Goal: Task Accomplishment & Management: Use online tool/utility

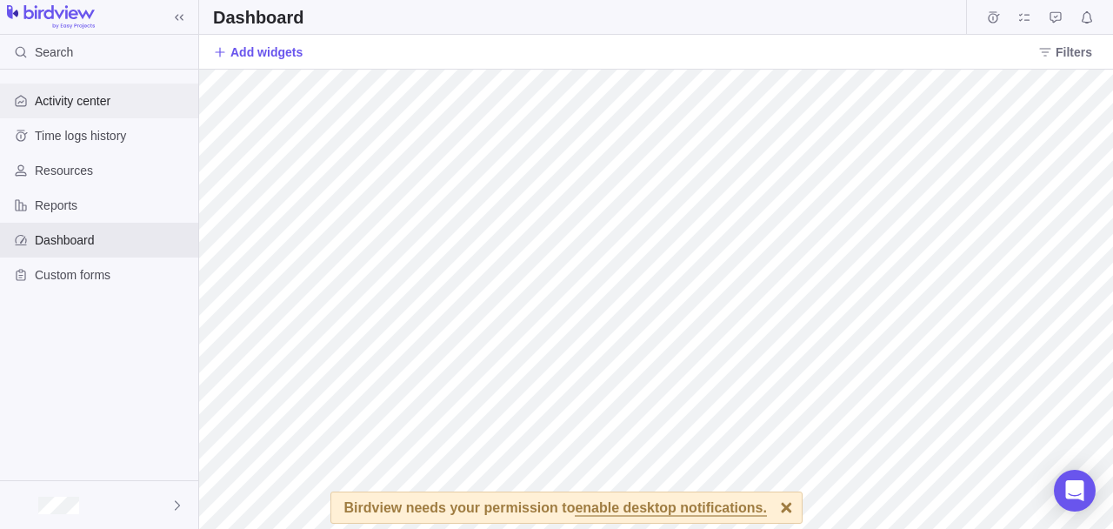
click at [67, 105] on span "Activity center" at bounding box center [113, 100] width 157 height 17
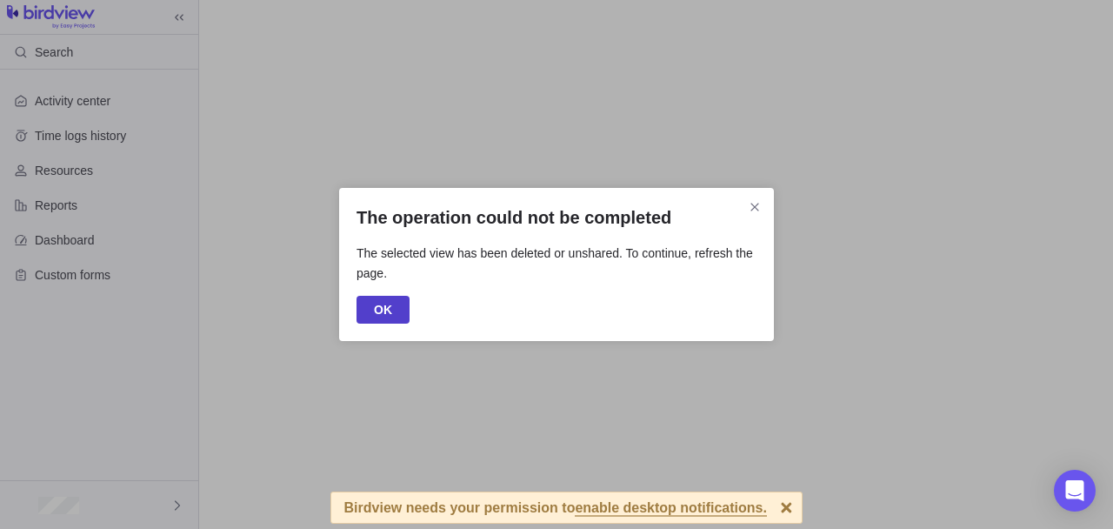
click at [383, 321] on span "OK" at bounding box center [383, 310] width 53 height 28
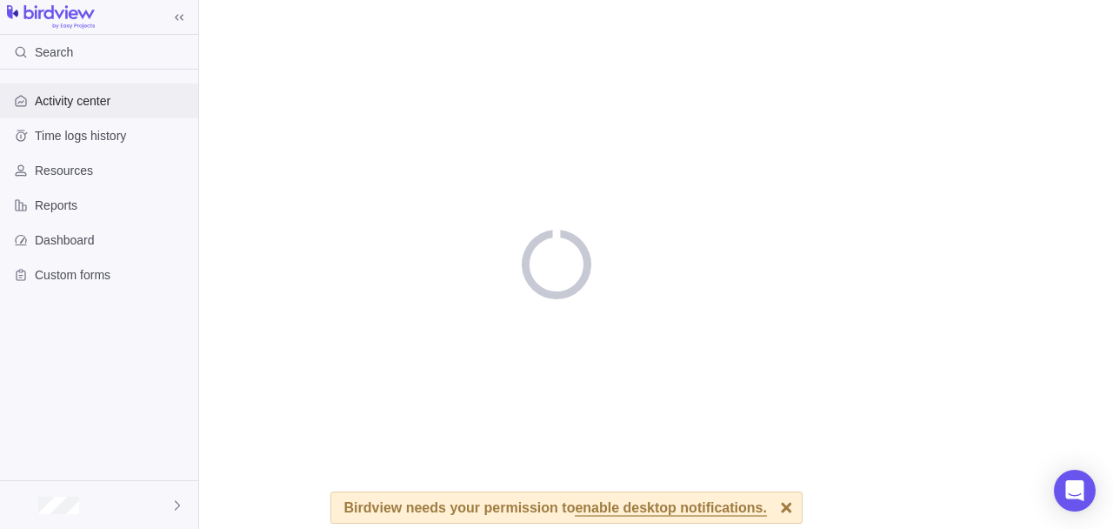
click at [50, 90] on div "Activity center" at bounding box center [99, 100] width 198 height 35
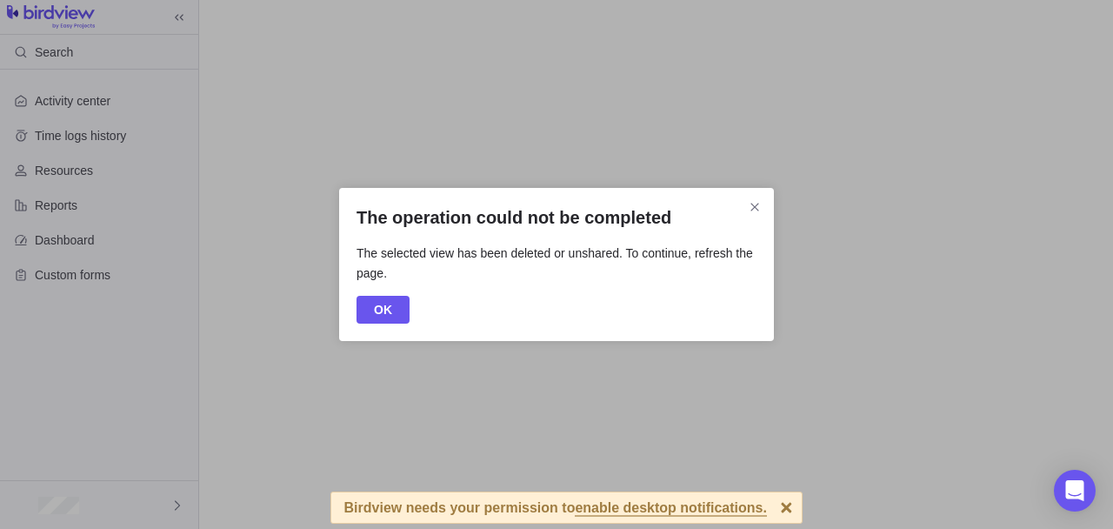
click at [410, 303] on div "OK" at bounding box center [557, 310] width 400 height 28
click at [384, 318] on span "OK" at bounding box center [383, 309] width 18 height 21
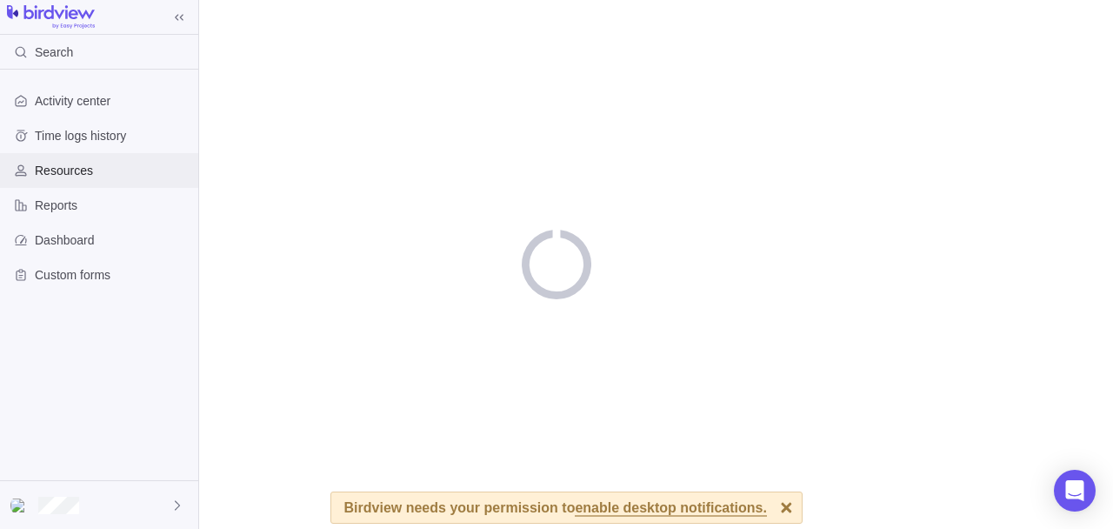
click at [76, 171] on span "Resources" at bounding box center [113, 170] width 157 height 17
click at [97, 247] on span "Dashboard" at bounding box center [113, 239] width 157 height 17
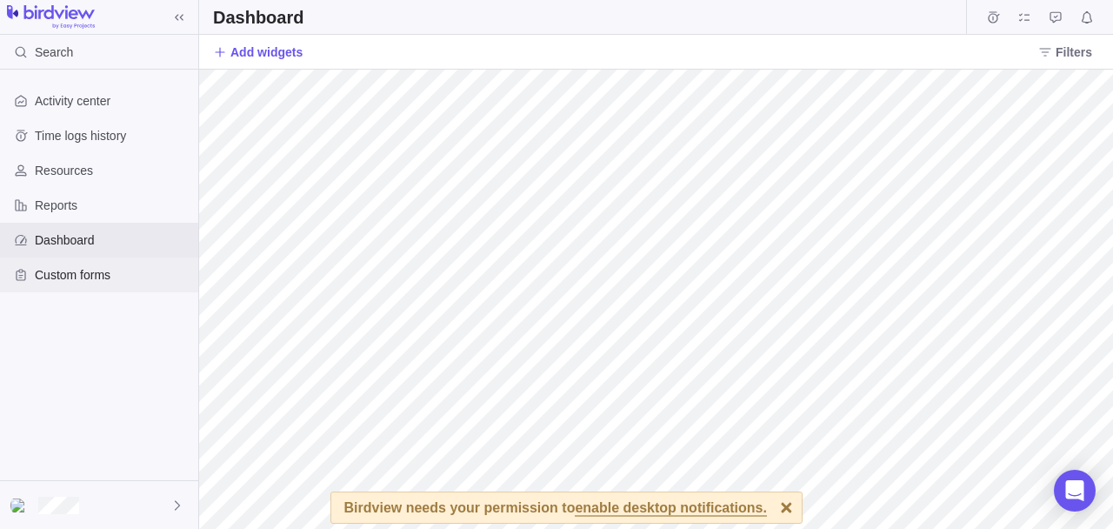
click at [50, 273] on span "Custom forms" at bounding box center [113, 274] width 157 height 17
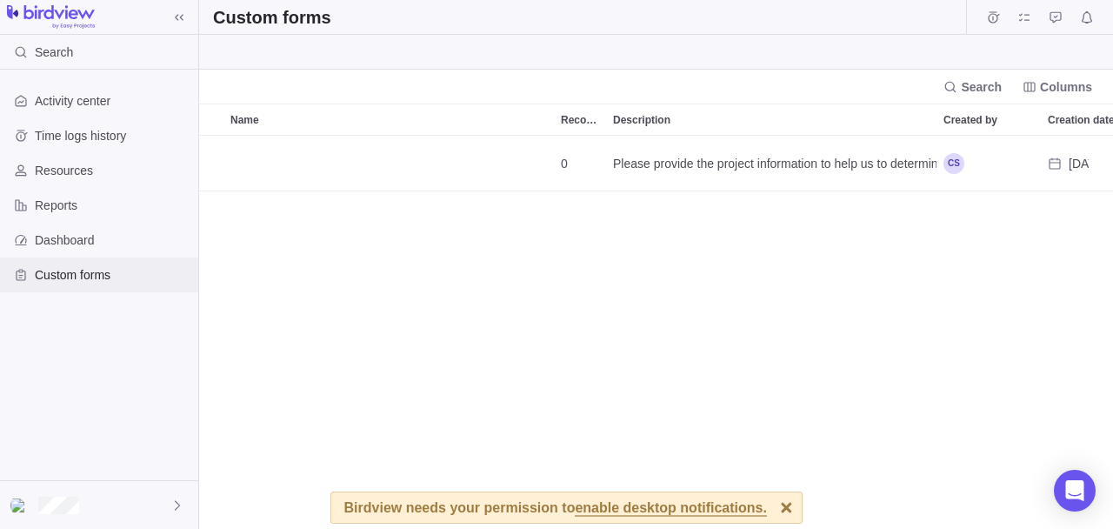
scroll to position [377, 899]
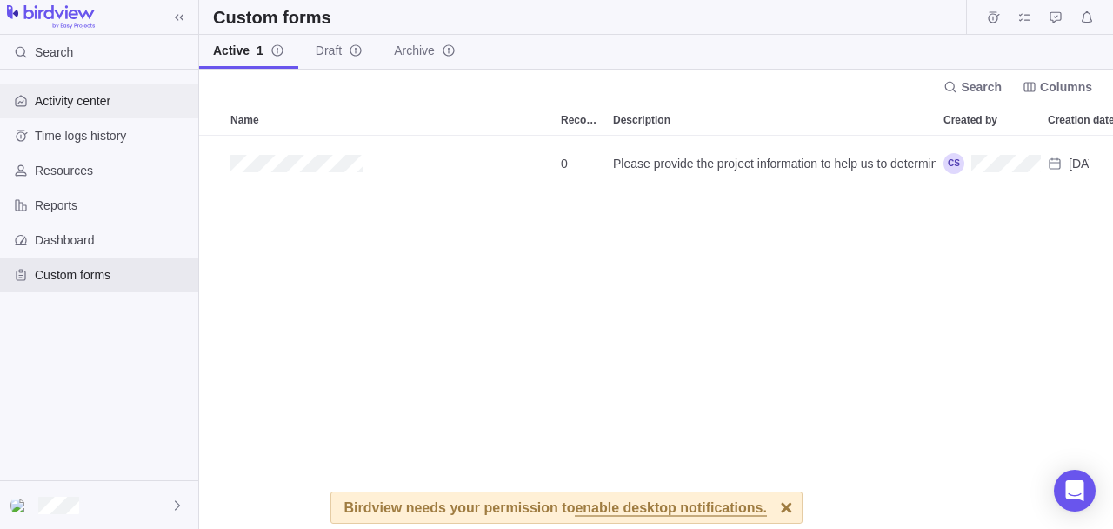
click at [52, 91] on div "Activity center" at bounding box center [99, 100] width 198 height 35
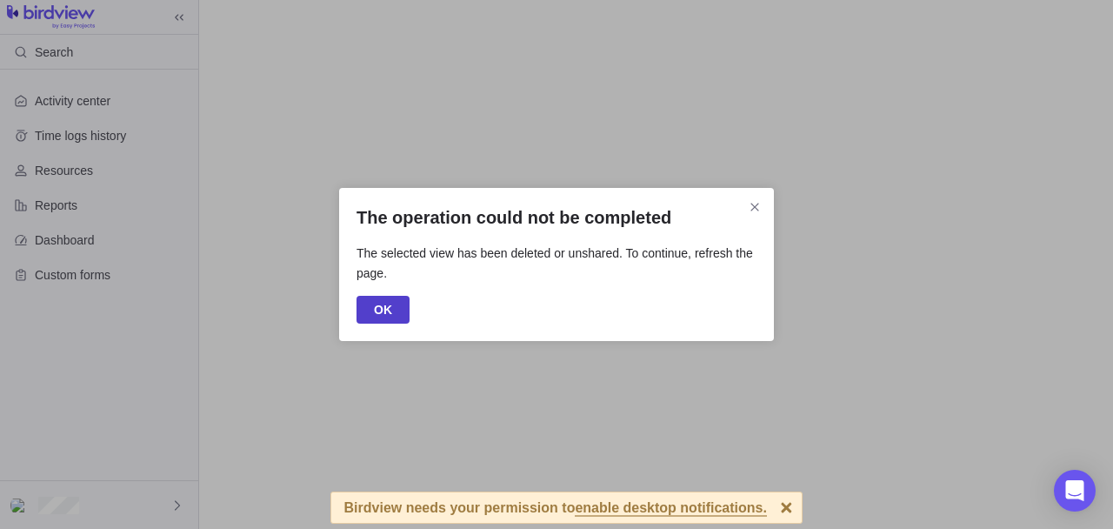
click at [397, 316] on span "OK" at bounding box center [383, 310] width 53 height 28
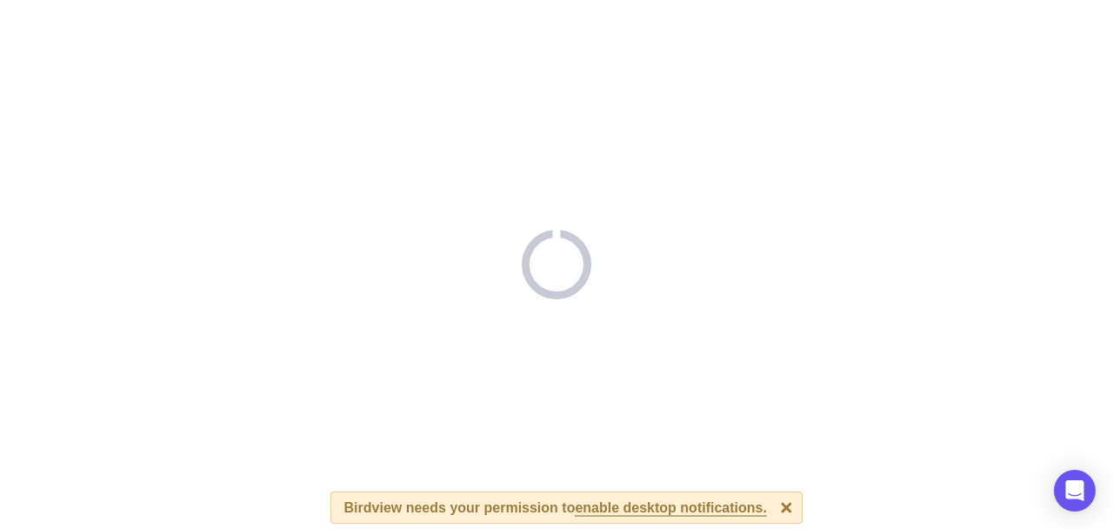
click at [434, 246] on div at bounding box center [556, 264] width 1113 height 529
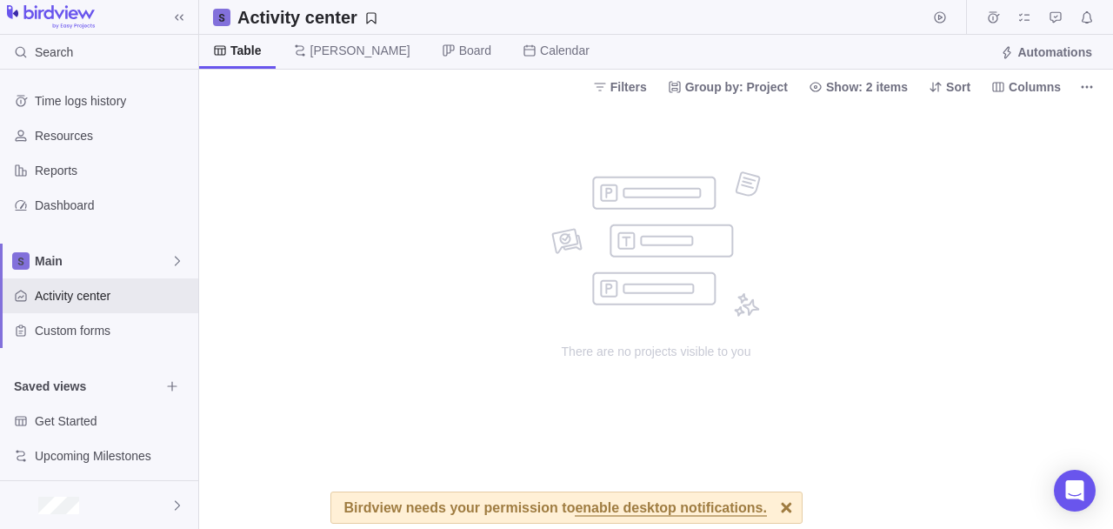
click at [444, 365] on div "There are no projects visible to you" at bounding box center [656, 315] width 914 height 425
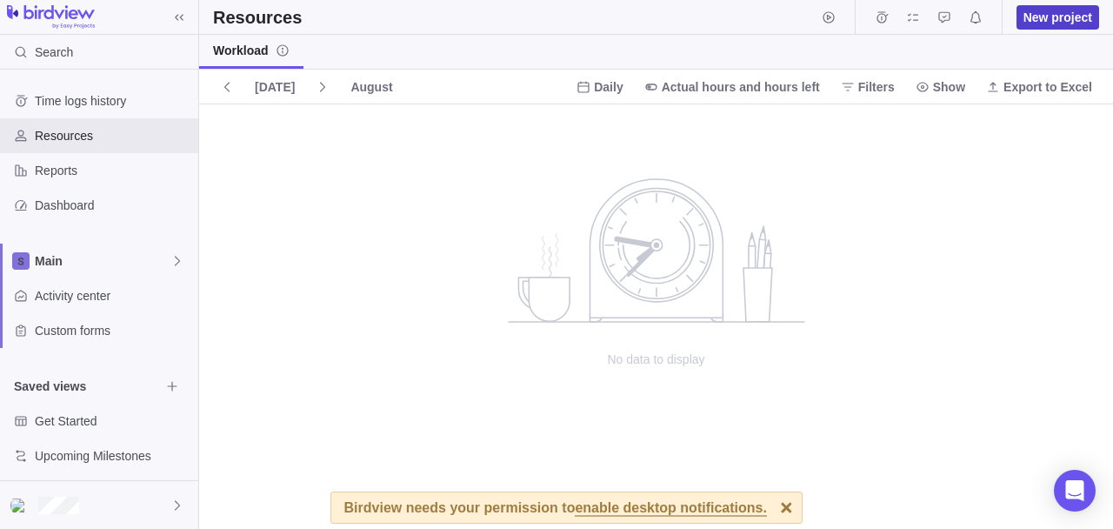
click at [1064, 9] on span "New project" at bounding box center [1058, 17] width 69 height 17
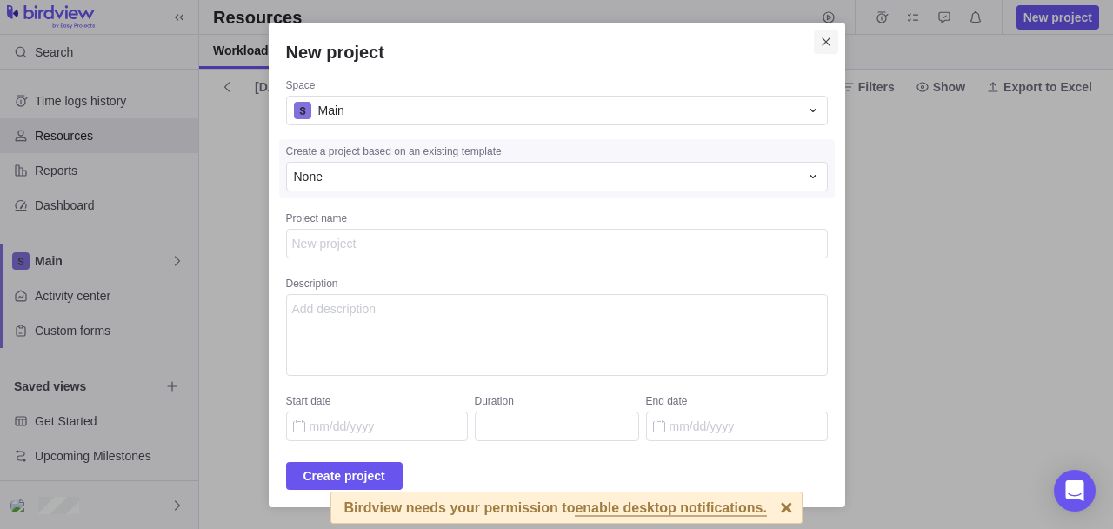
type textarea "x"
click at [819, 49] on icon "Close" at bounding box center [826, 42] width 14 height 14
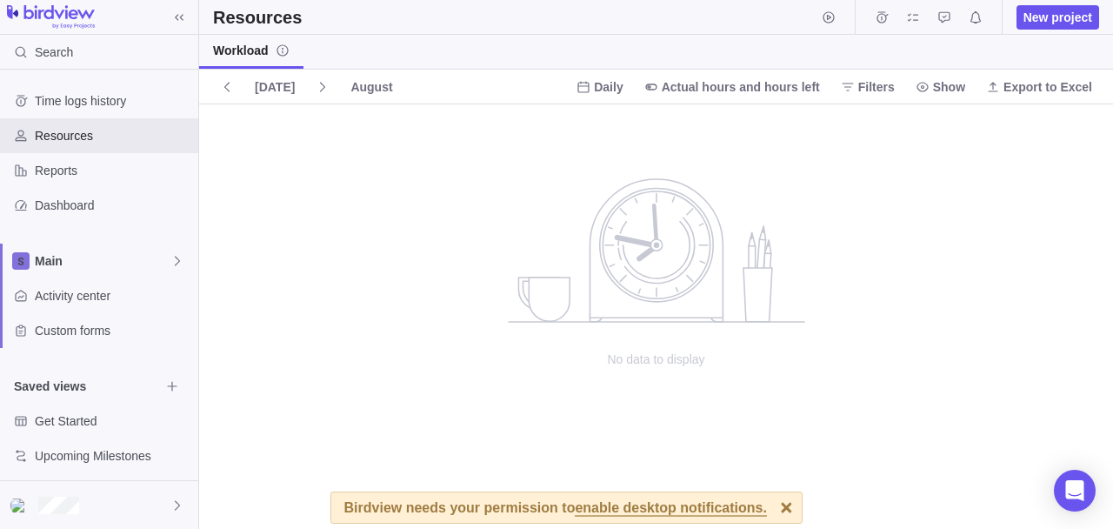
click at [483, 367] on span "No data to display" at bounding box center [657, 358] width 348 height 17
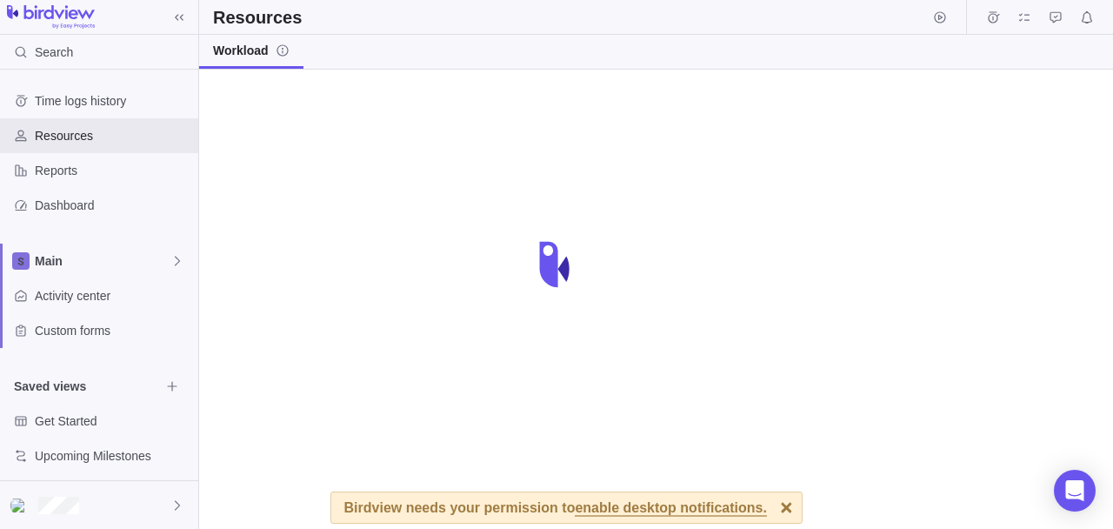
click at [1106, 177] on div at bounding box center [656, 299] width 914 height 459
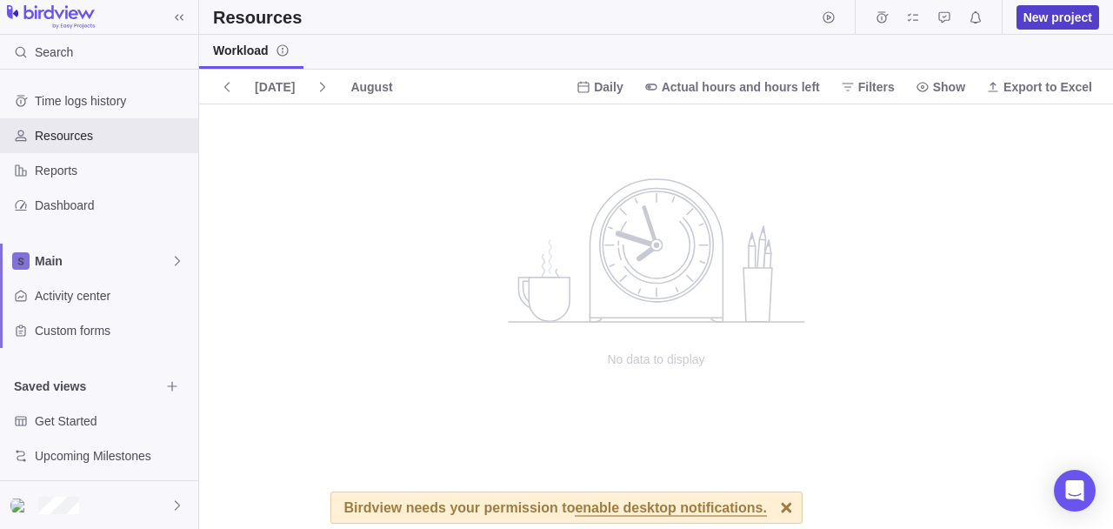
click at [1052, 14] on span "New project" at bounding box center [1058, 17] width 69 height 17
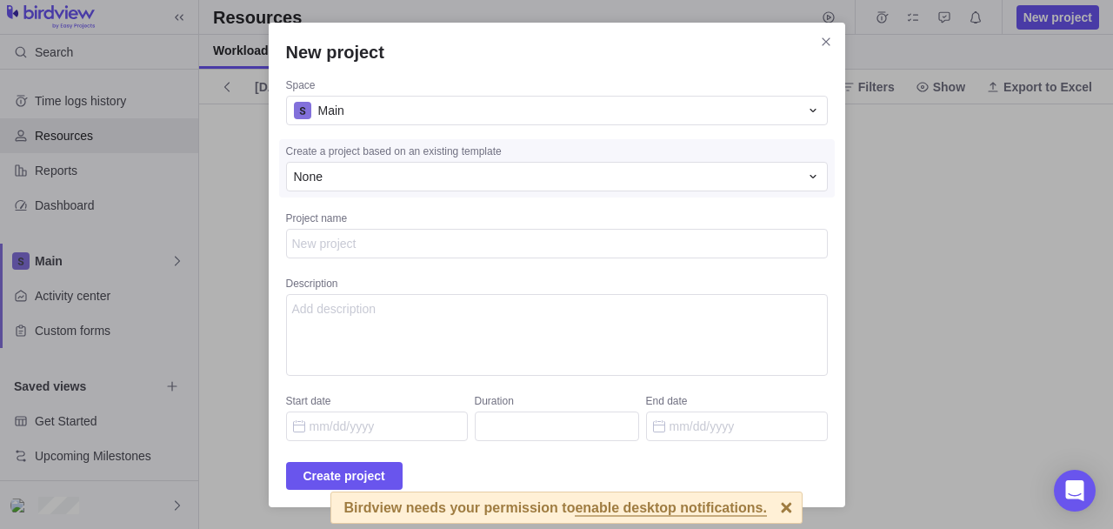
type textarea "x"
type textarea "m"
type textarea "x"
type textarea "mo"
type textarea "x"
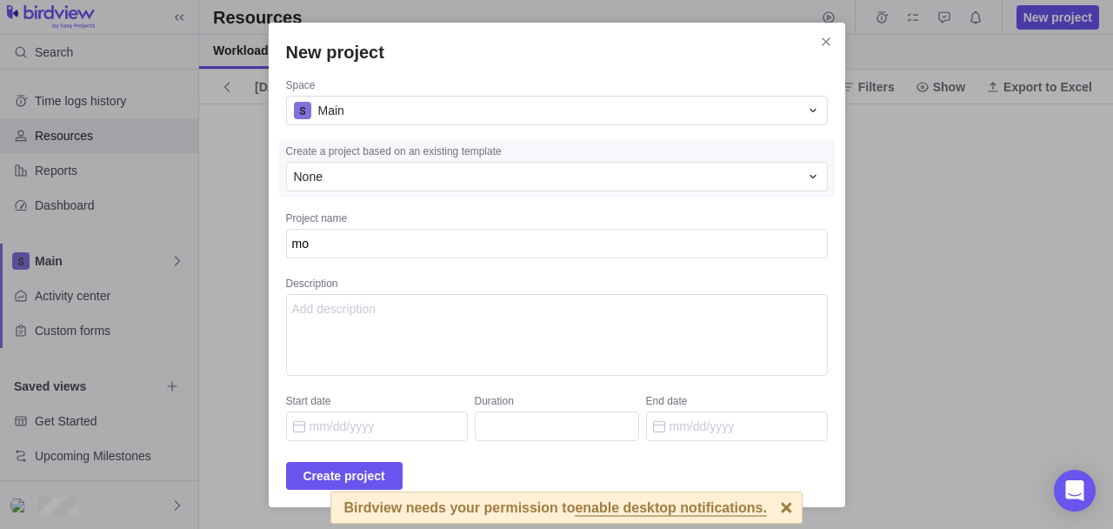
type textarea "mot"
type textarea "x"
type textarea "mote"
type textarea "x"
type textarea "motes"
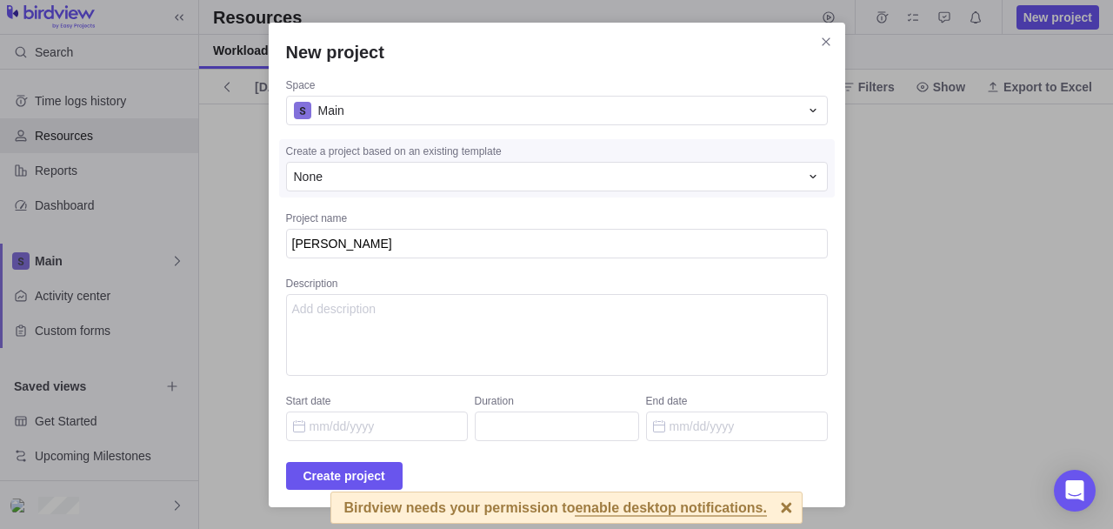
type textarea "x"
type textarea "motest"
type textarea "x"
click at [353, 465] on span "Create project" at bounding box center [344, 475] width 82 height 21
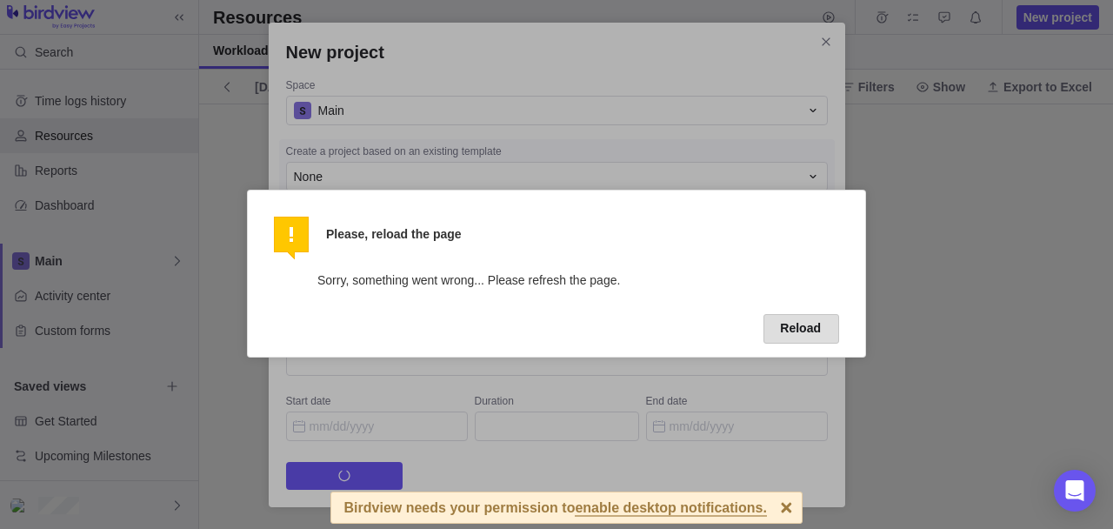
click at [786, 317] on button "Reload" at bounding box center [802, 329] width 76 height 30
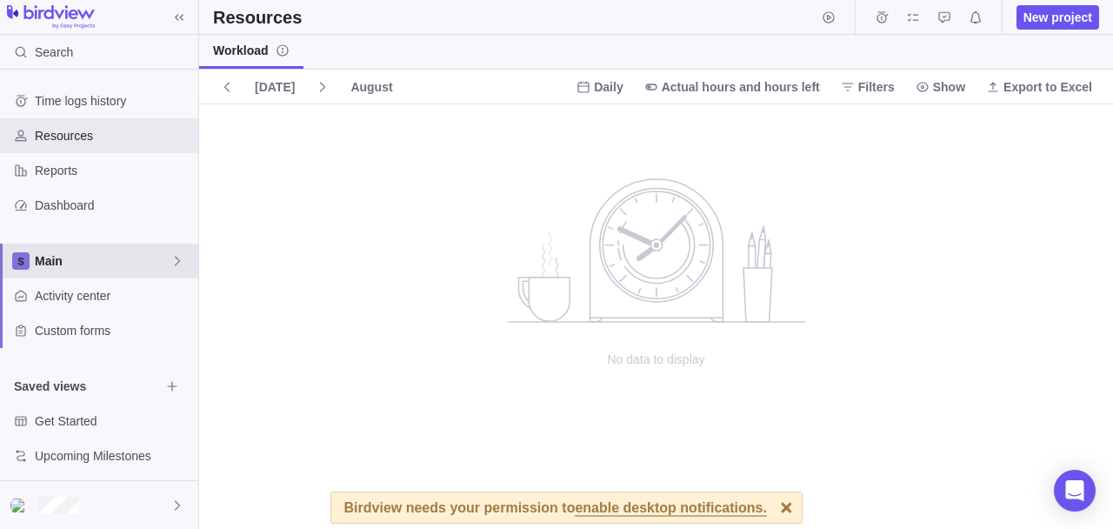
click at [103, 260] on span "Main" at bounding box center [103, 260] width 136 height 17
click at [129, 289] on div "Main" at bounding box center [99, 301] width 183 height 31
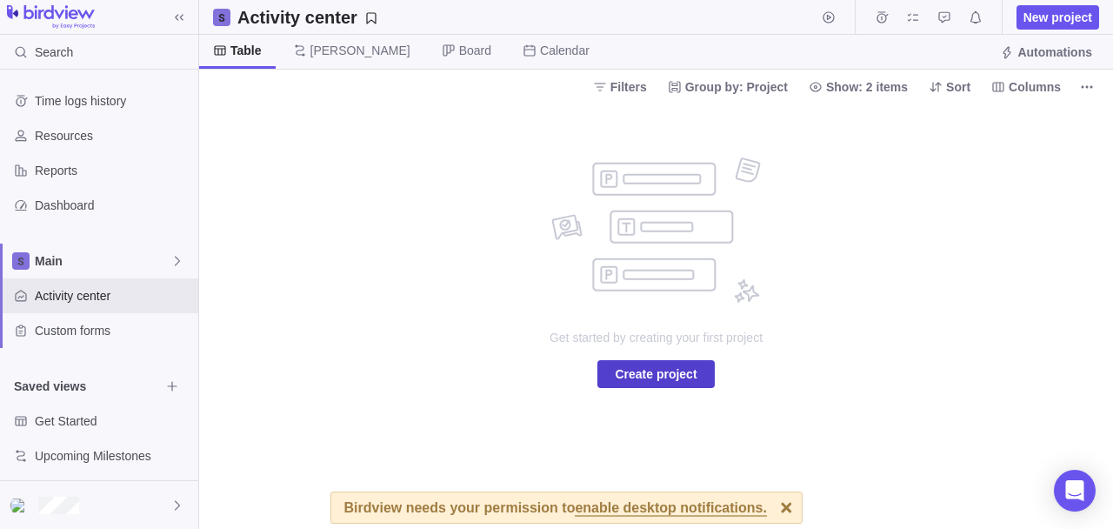
click at [638, 382] on span "Create project" at bounding box center [656, 373] width 82 height 21
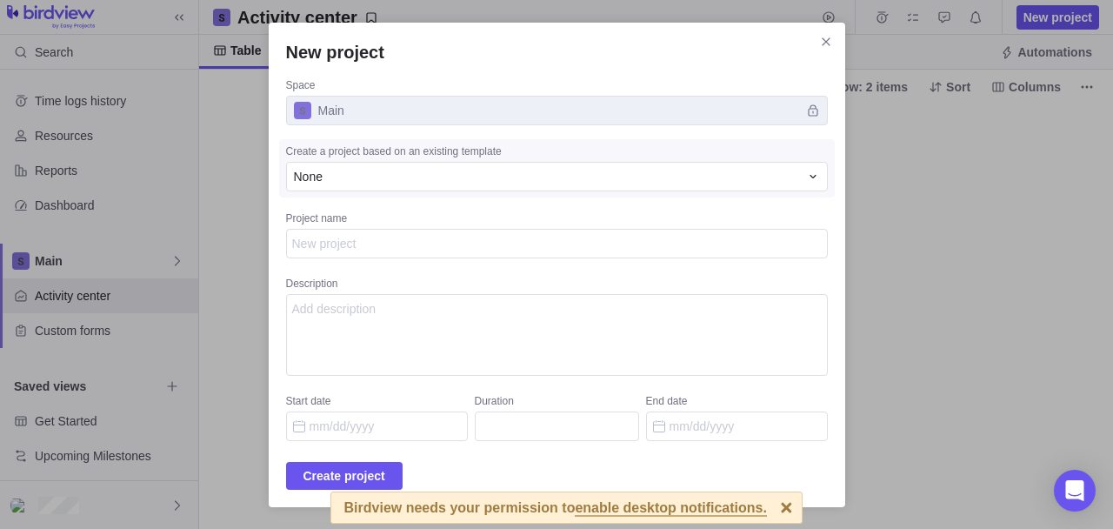
type textarea "x"
type textarea "te"
type textarea "x"
type textarea "tes"
type textarea "x"
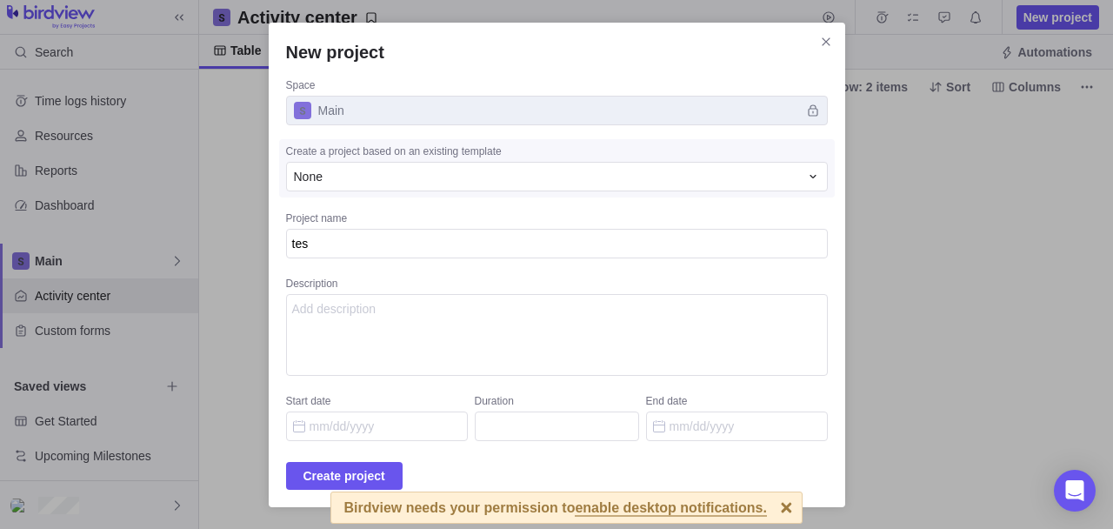
type textarea "test"
type textarea "x"
type textarea "testm"
type textarea "x"
type textarea "testmo"
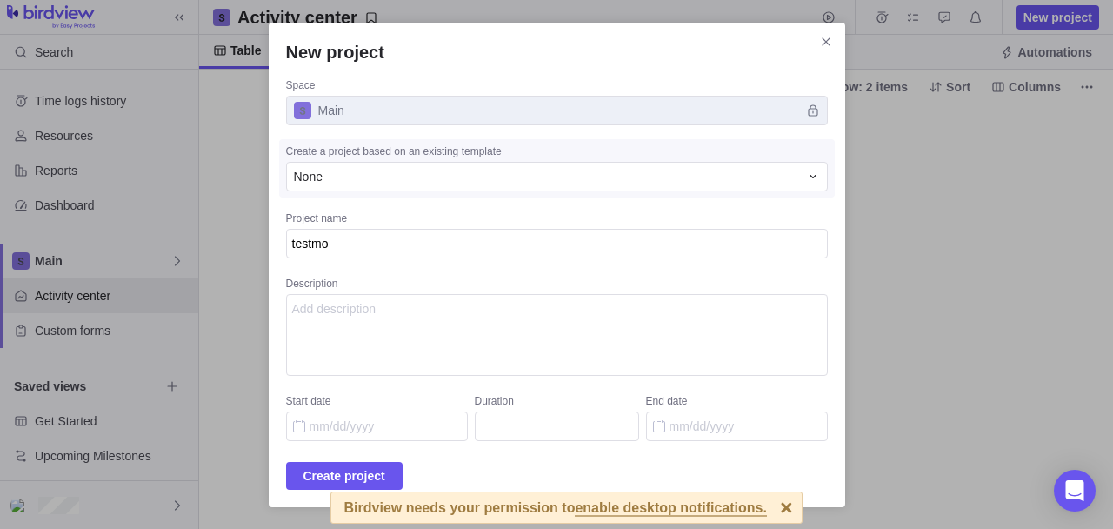
type textarea "x"
click at [369, 469] on span "Create project" at bounding box center [344, 475] width 82 height 21
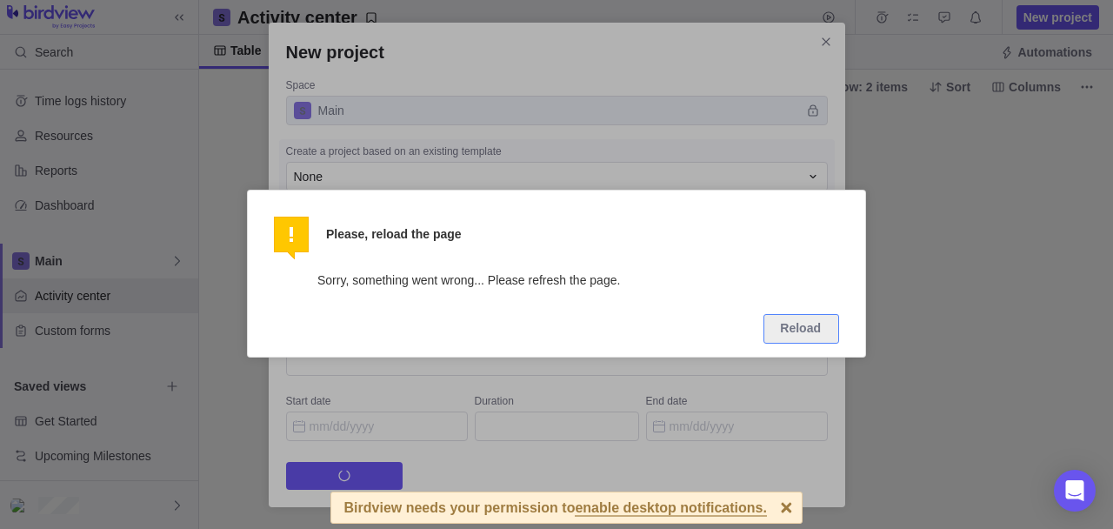
click at [906, 276] on div at bounding box center [556, 264] width 1113 height 529
click at [808, 328] on button "Reload" at bounding box center [802, 329] width 76 height 30
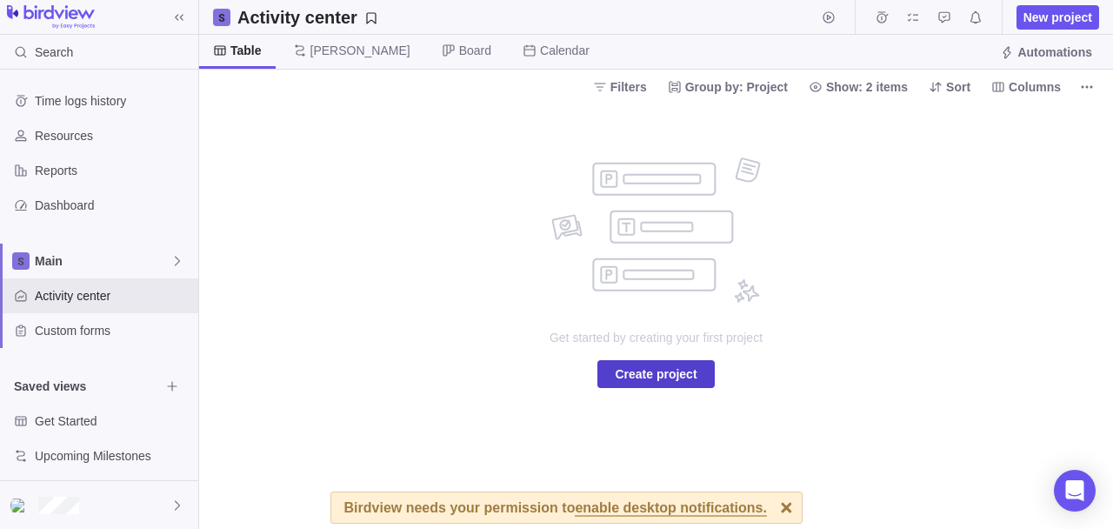
click at [661, 376] on span "Create project" at bounding box center [656, 373] width 82 height 21
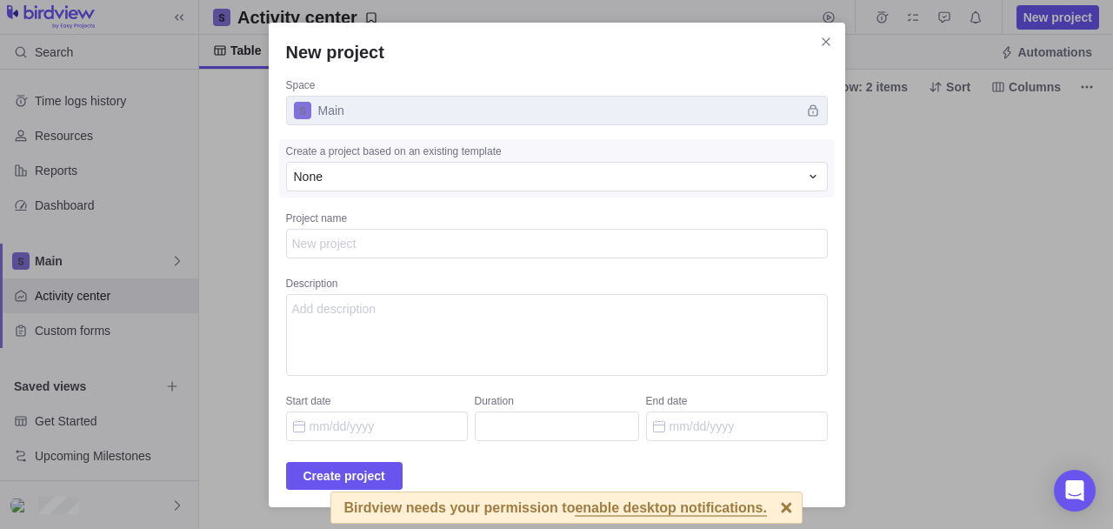
type textarea "x"
type textarea "t"
type textarea "x"
type textarea "te"
type textarea "x"
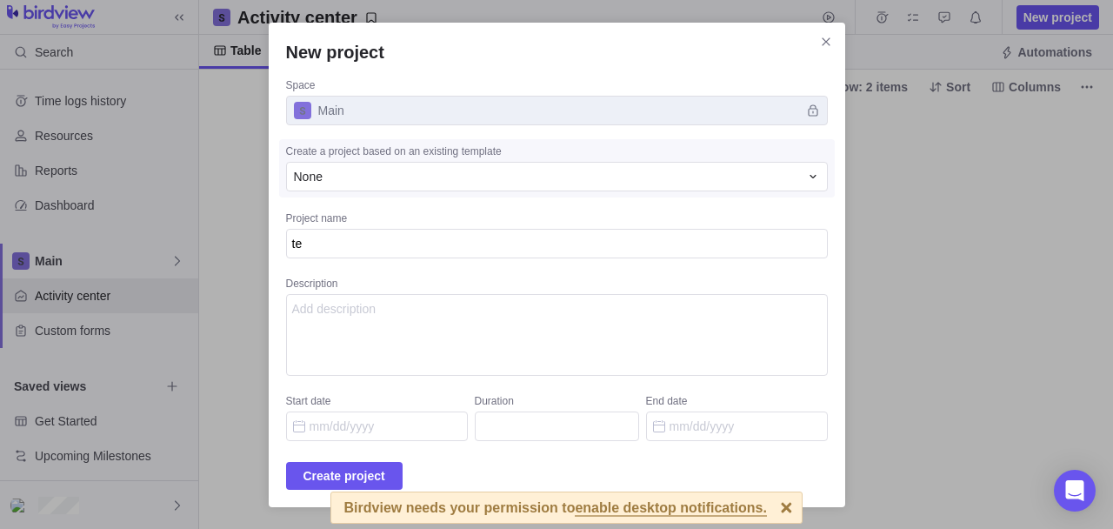
type textarea "tes"
type textarea "x"
type textarea "test"
type textarea "x"
type textarea "testm"
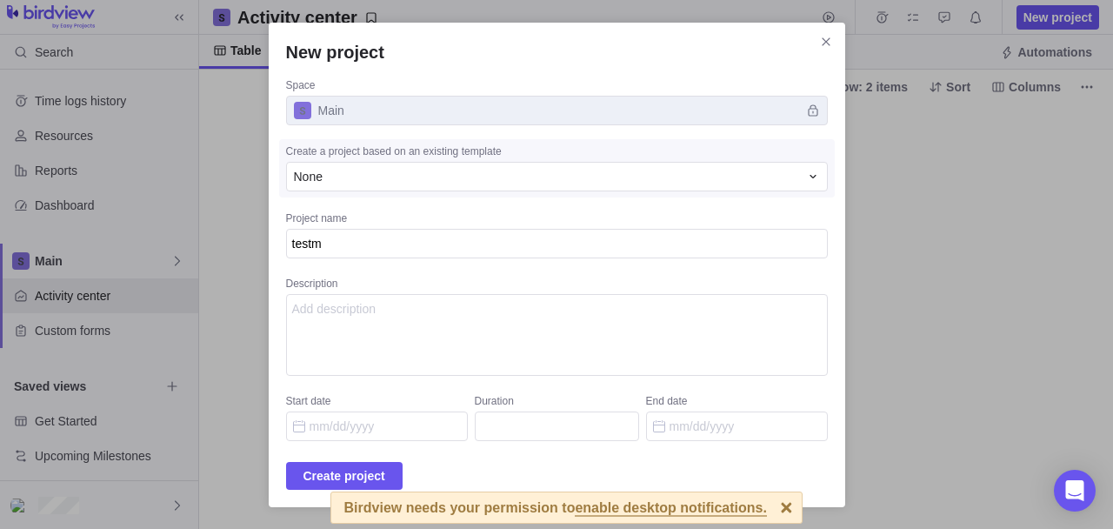
type textarea "x"
type textarea "testmo"
click at [400, 462] on span "Create project" at bounding box center [344, 476] width 117 height 28
click at [819, 45] on icon "Close" at bounding box center [826, 42] width 14 height 14
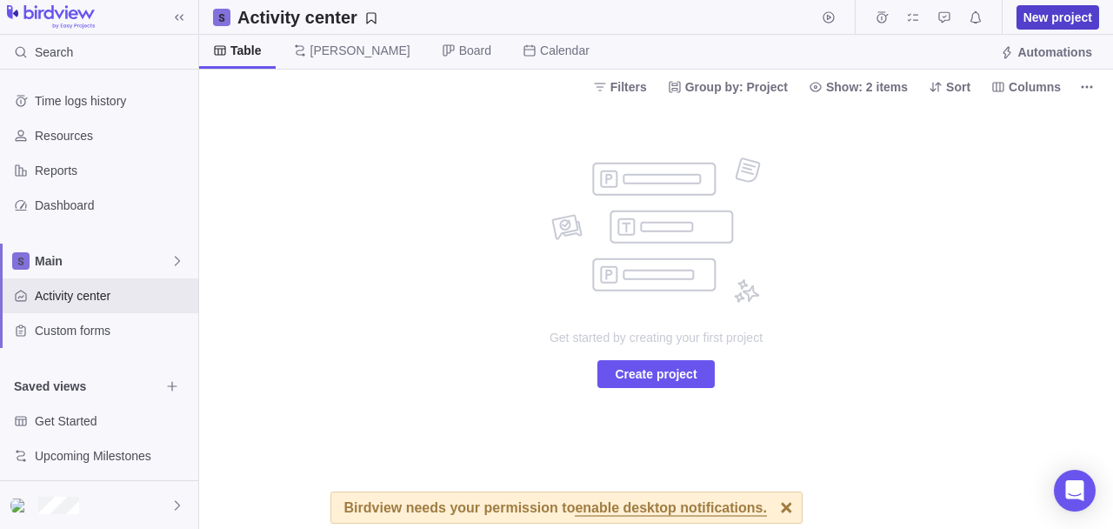
click at [1042, 12] on span "New project" at bounding box center [1058, 17] width 69 height 17
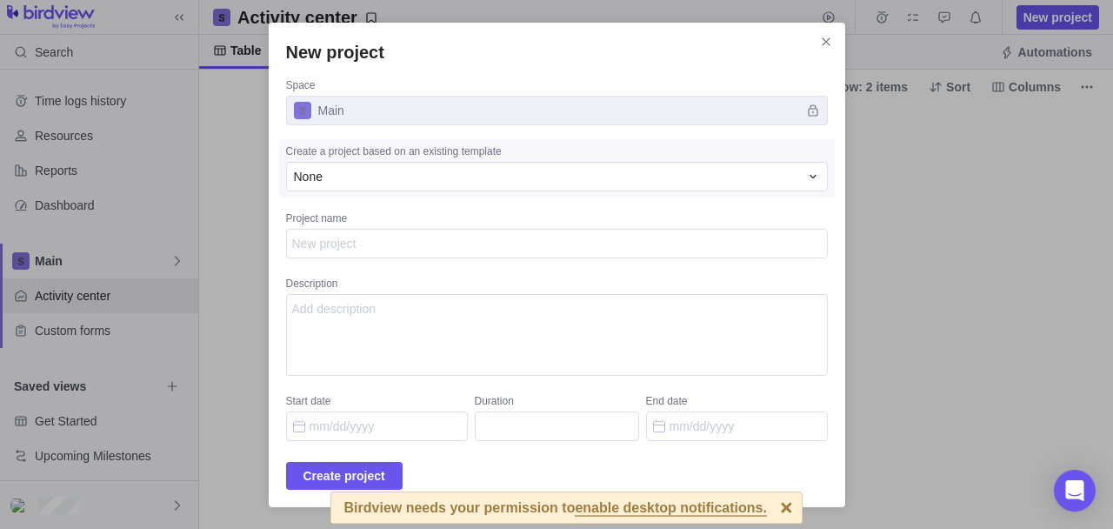
type textarea "x"
type textarea "t"
type textarea "x"
type textarea "te"
type textarea "x"
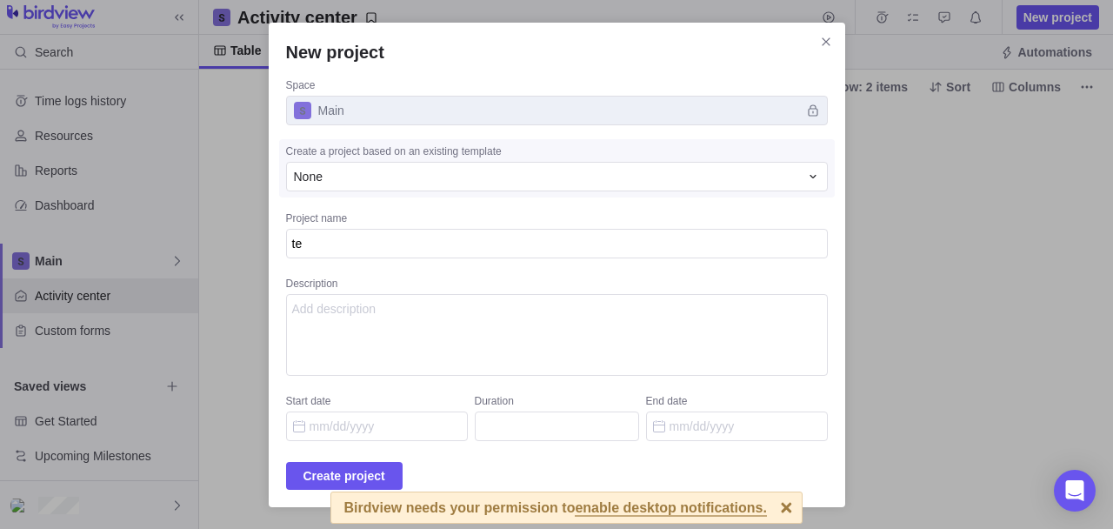
type textarea "tes"
type textarea "x"
type textarea "test"
type textarea "x"
type textarea "testm"
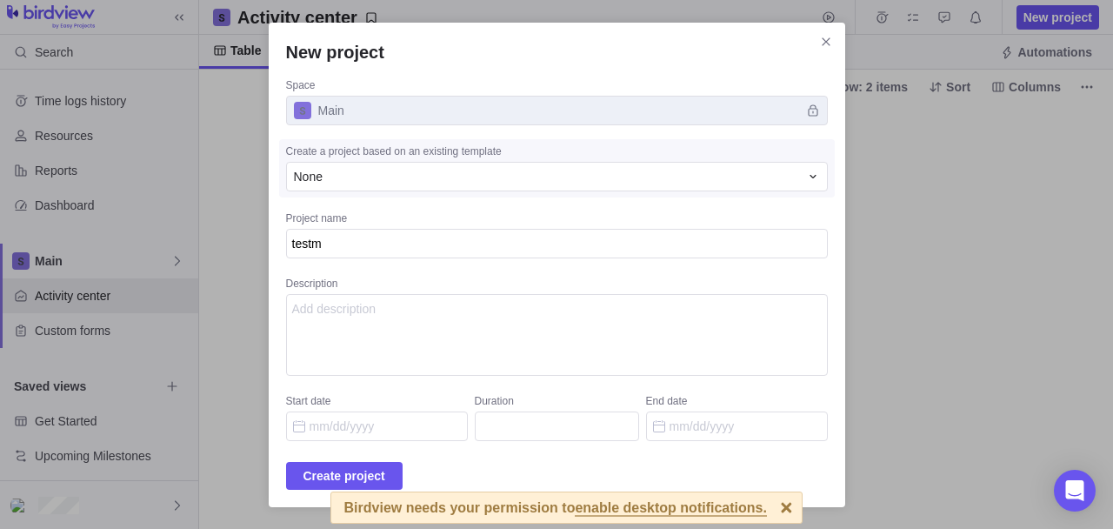
type textarea "x"
type textarea "testmo"
click at [379, 468] on span "Create project" at bounding box center [344, 475] width 82 height 21
click at [365, 383] on div "Space Main Create a project based on an existing template None Project name tes…" at bounding box center [557, 259] width 542 height 363
click at [814, 49] on span "Close" at bounding box center [826, 42] width 24 height 24
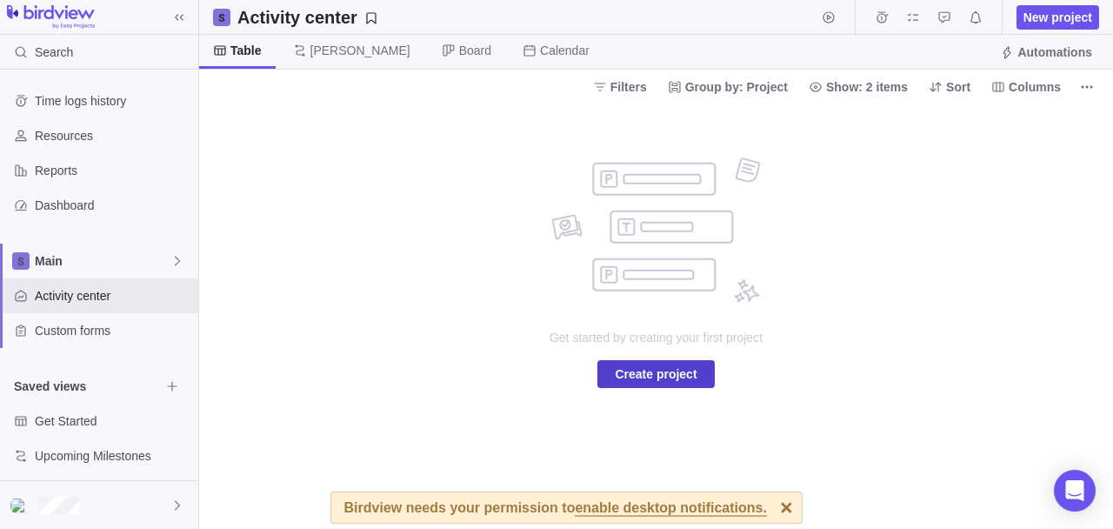
click at [626, 380] on span "Create project" at bounding box center [656, 373] width 82 height 21
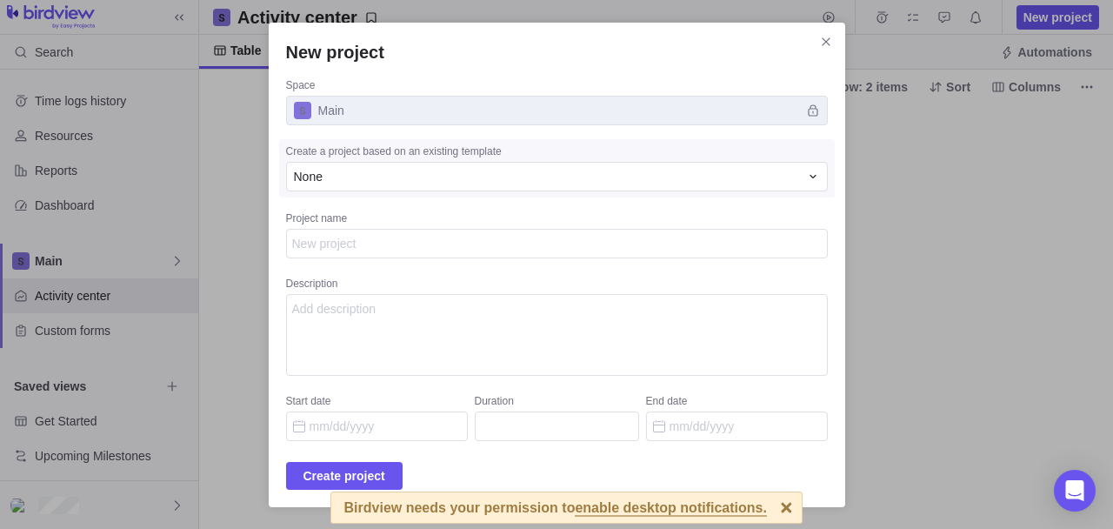
type textarea "x"
type textarea "t"
type textarea "x"
type textarea "te"
type textarea "x"
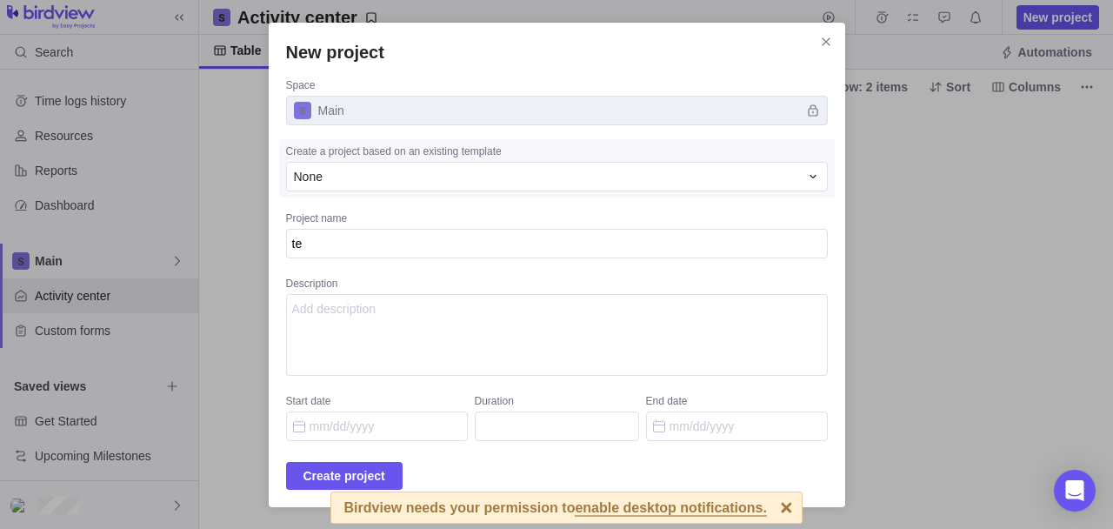
type textarea "tes"
type textarea "x"
type textarea "test"
type textarea "x"
type textarea "testm"
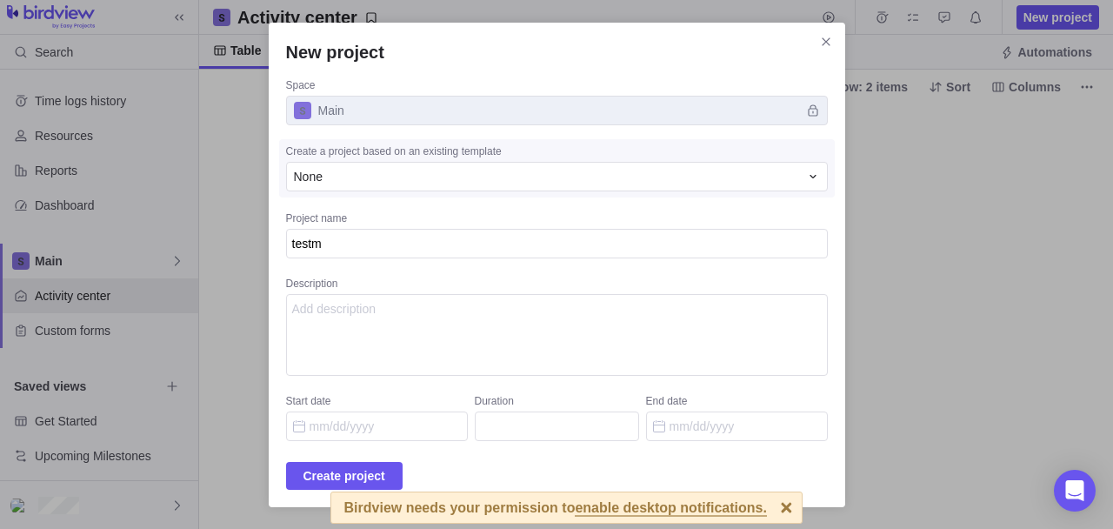
type textarea "x"
type textarea "testmo"
type textarea "x"
click at [356, 470] on span "Create project" at bounding box center [344, 475] width 82 height 21
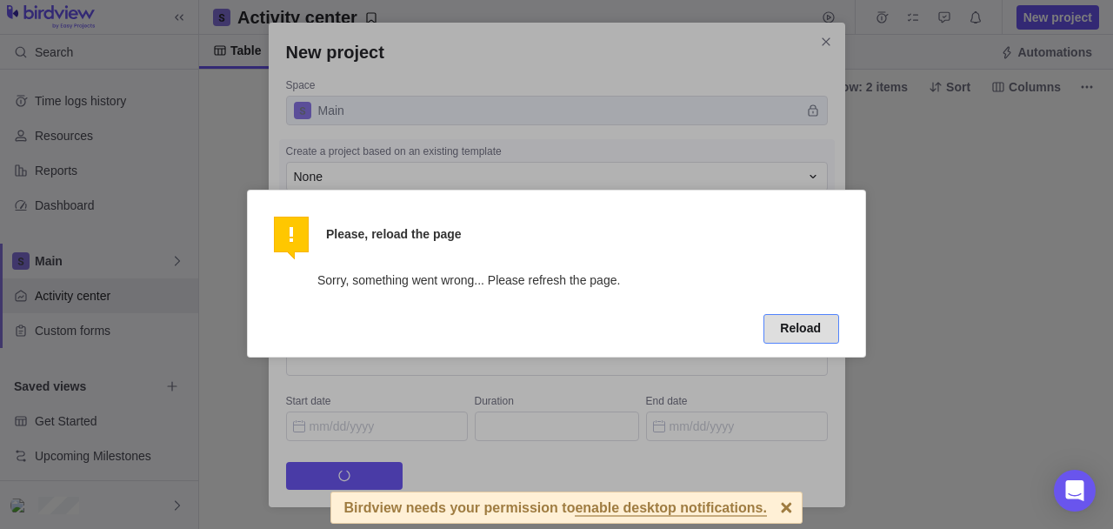
click at [800, 330] on button "Reload" at bounding box center [802, 329] width 76 height 30
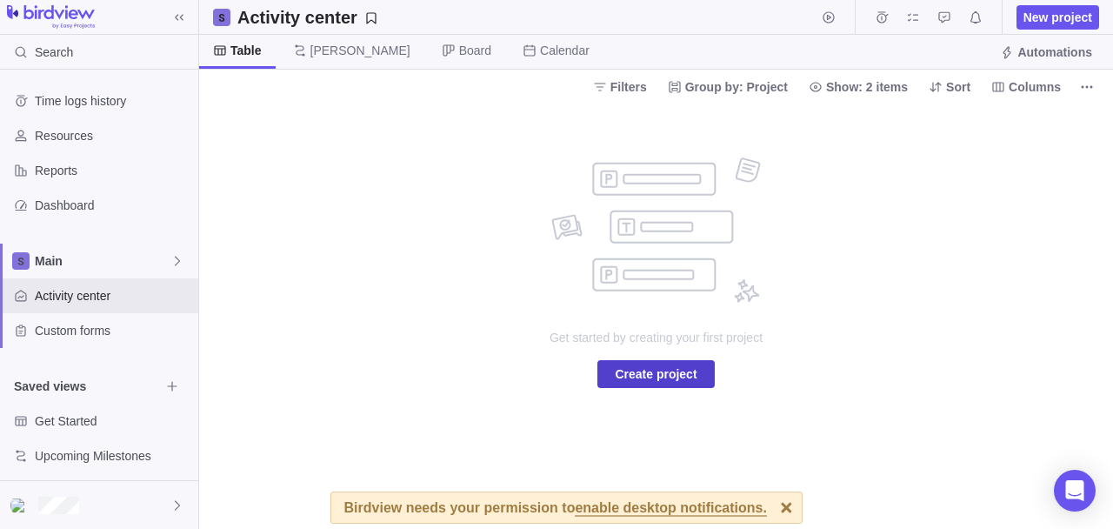
click at [634, 377] on span "Create project" at bounding box center [656, 373] width 82 height 21
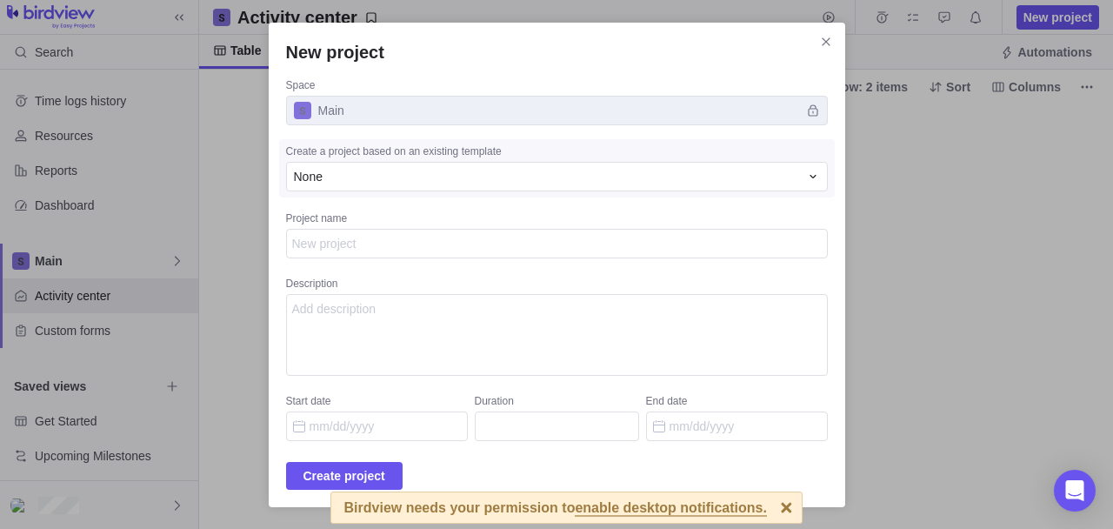
type textarea "x"
type textarea "t"
type textarea "x"
type textarea "te"
type textarea "x"
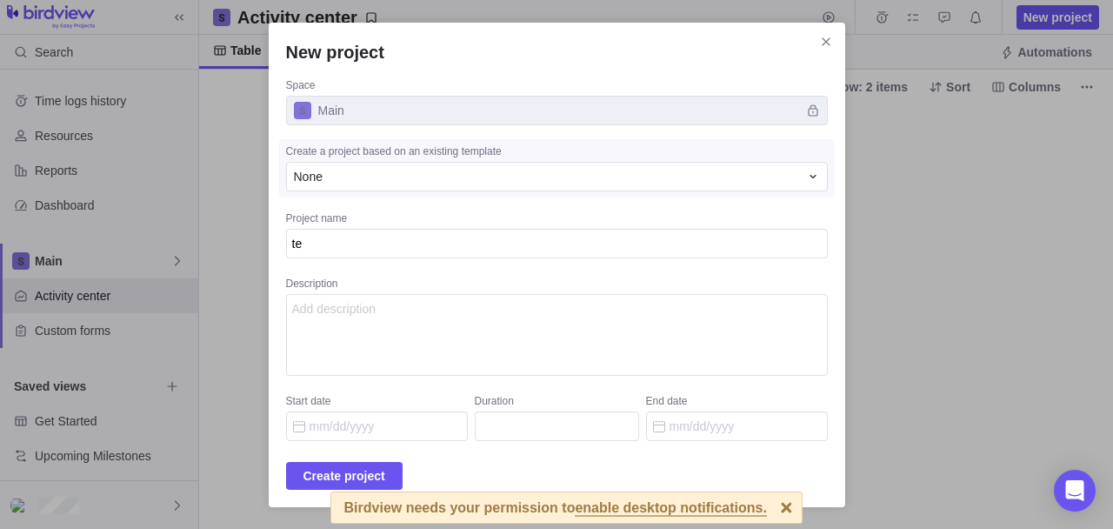
type textarea "tes"
type textarea "x"
type textarea "test"
type textarea "x"
type textarea "testm"
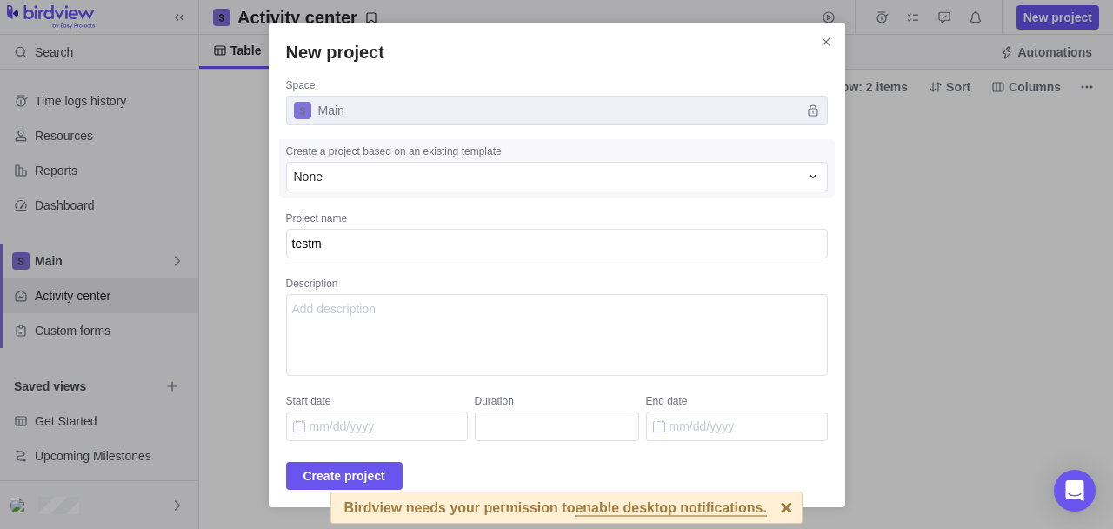
type textarea "x"
type textarea "testmo"
type textarea "x"
click at [385, 465] on span "Create project" at bounding box center [344, 475] width 82 height 21
click at [351, 474] on icon "New project" at bounding box center [344, 476] width 14 height 14
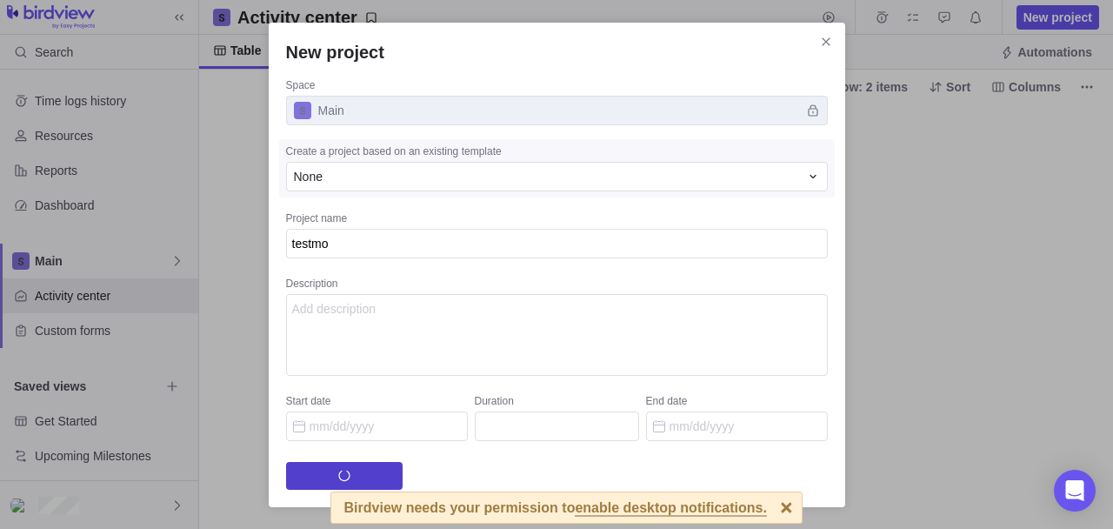
click at [351, 474] on icon "New project" at bounding box center [344, 476] width 14 height 14
click at [394, 118] on span "Main" at bounding box center [557, 111] width 542 height 30
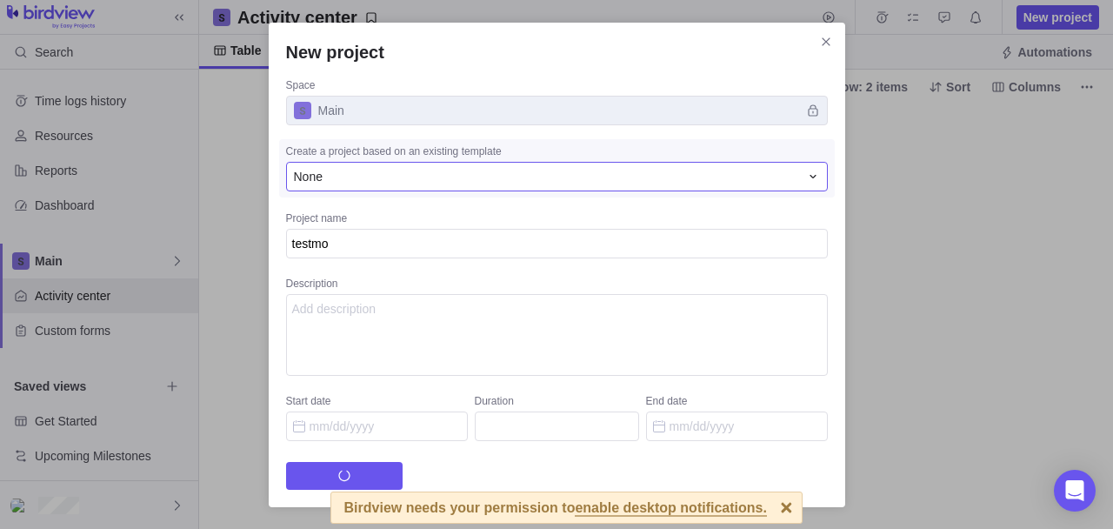
click at [385, 174] on div "None" at bounding box center [546, 176] width 505 height 17
click at [404, 181] on div "None" at bounding box center [546, 176] width 505 height 17
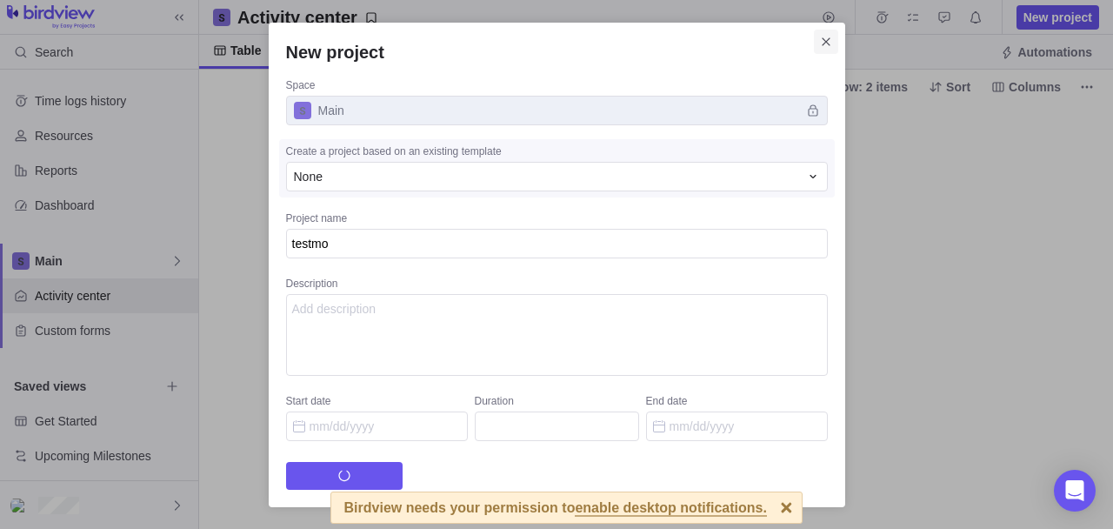
click at [816, 39] on span "Close" at bounding box center [826, 42] width 24 height 24
